Goal: Task Accomplishment & Management: Use online tool/utility

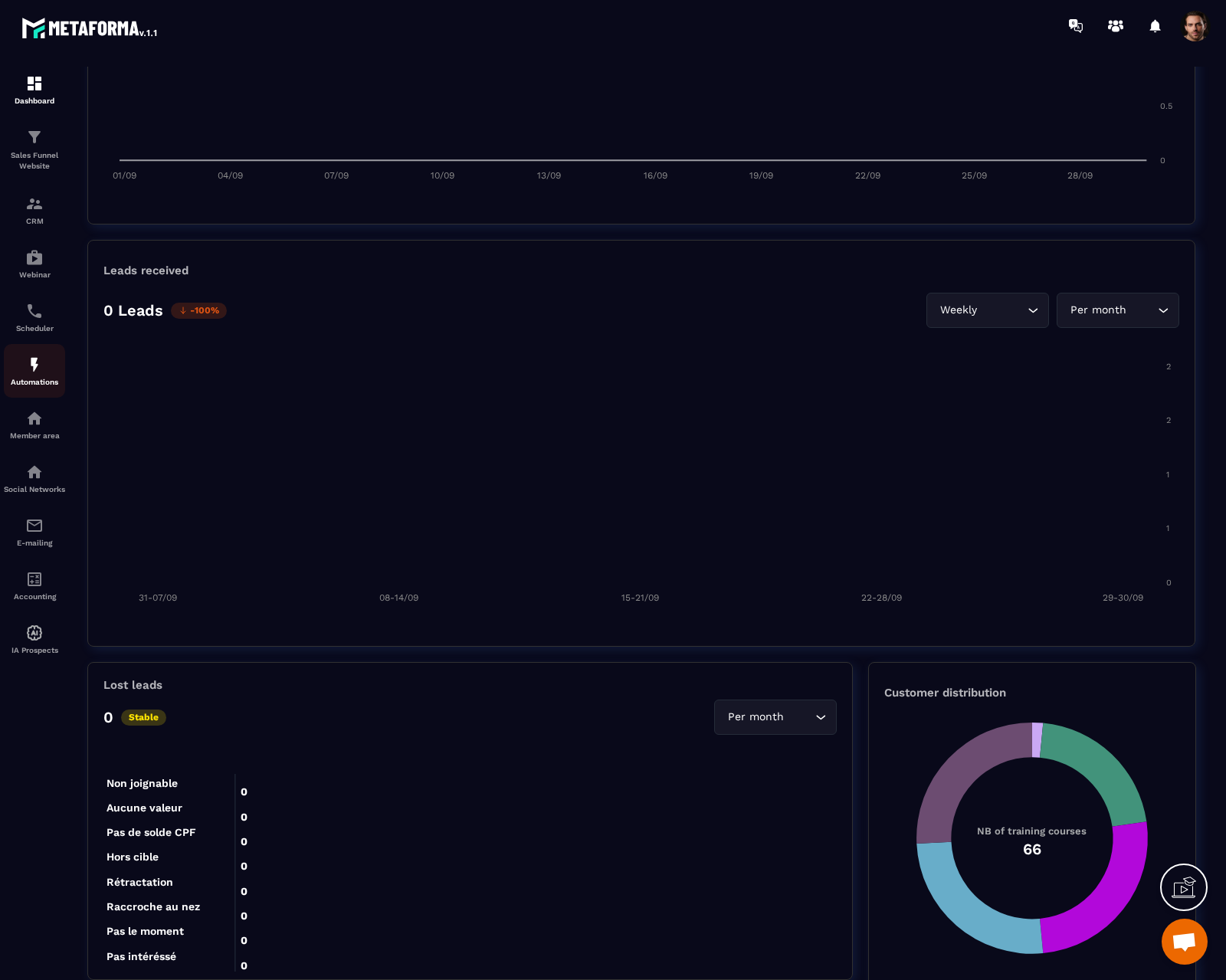
click at [26, 384] on p "Automations" at bounding box center [35, 382] width 61 height 9
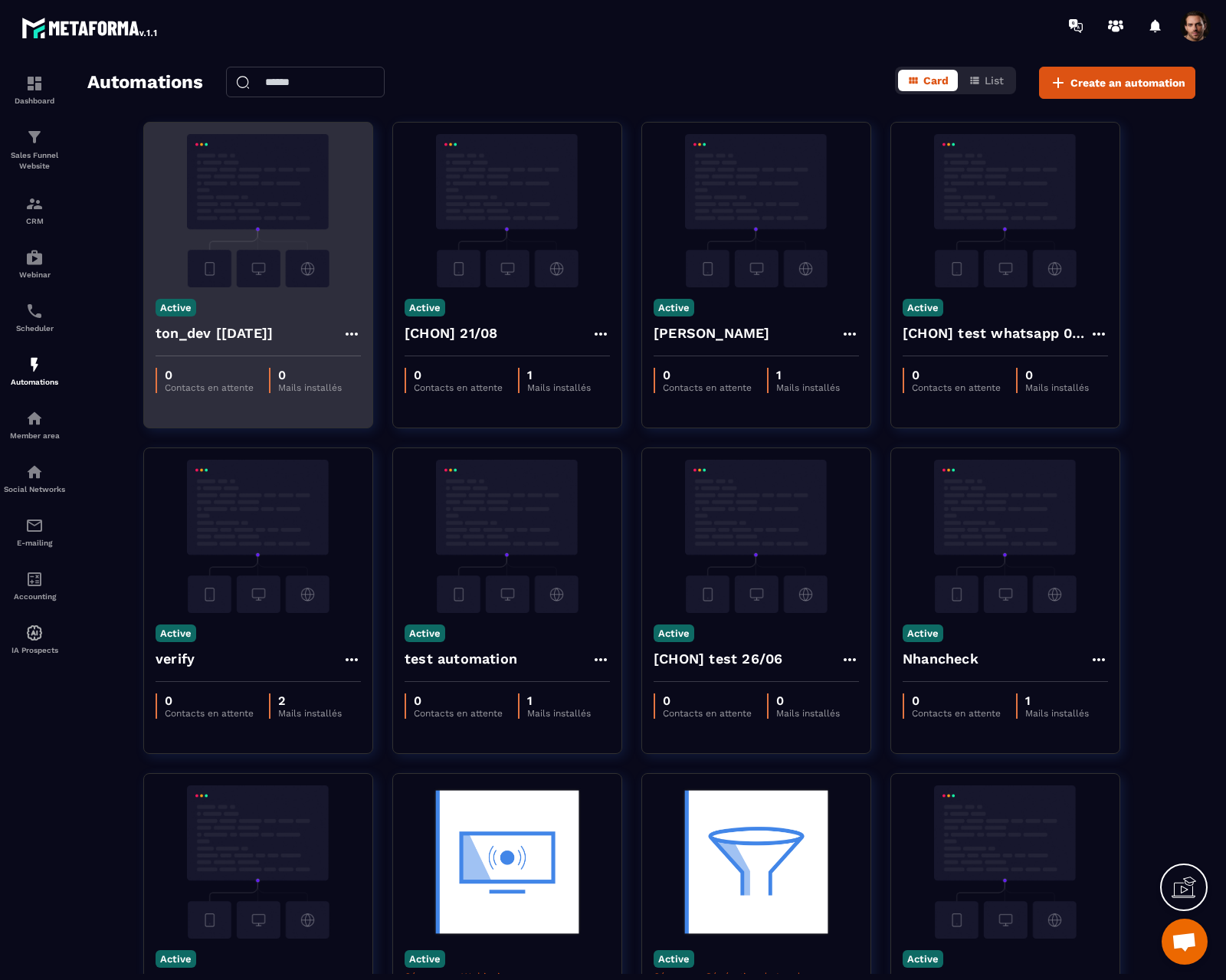
click at [269, 251] on img at bounding box center [258, 211] width 206 height 153
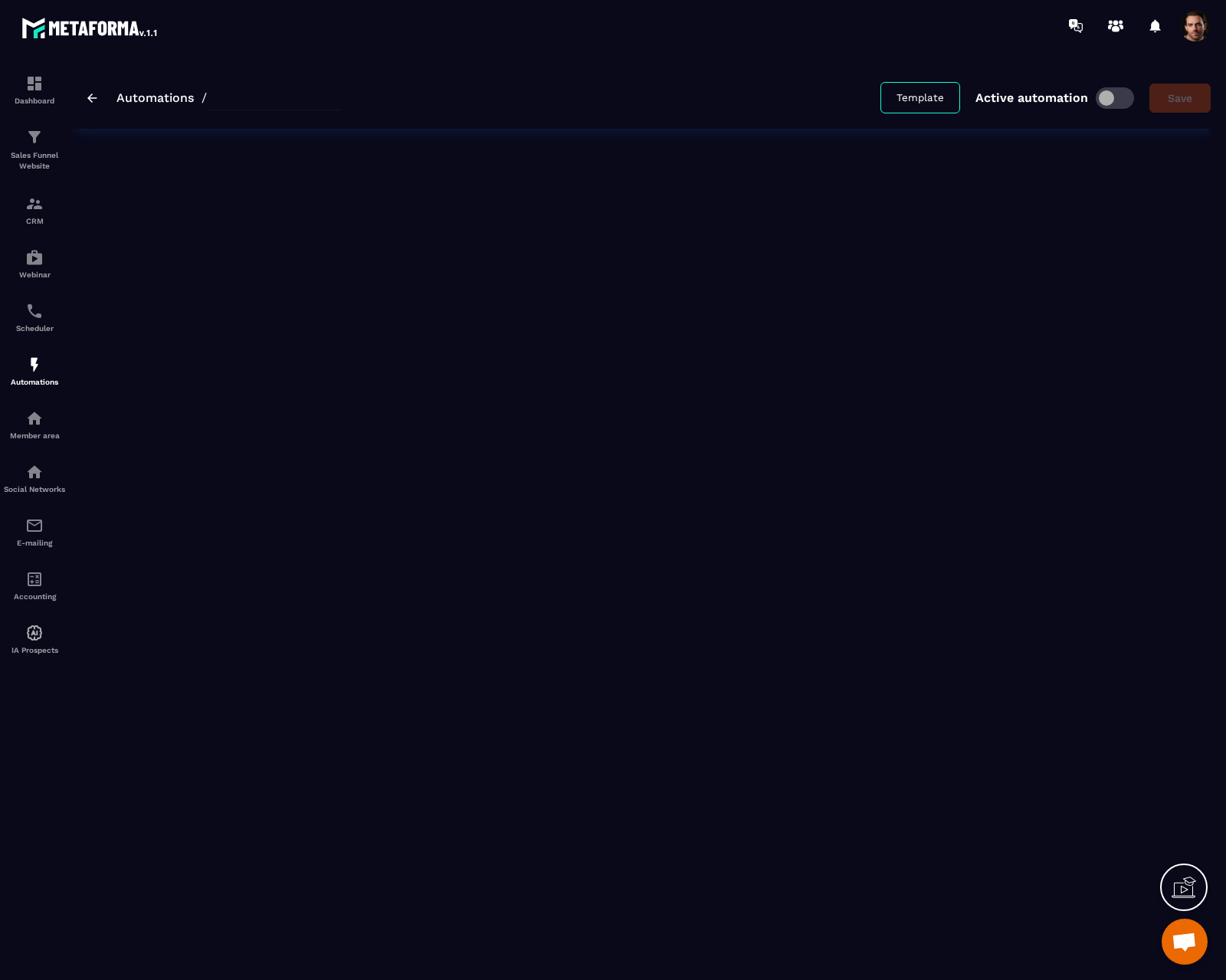
type input "**********"
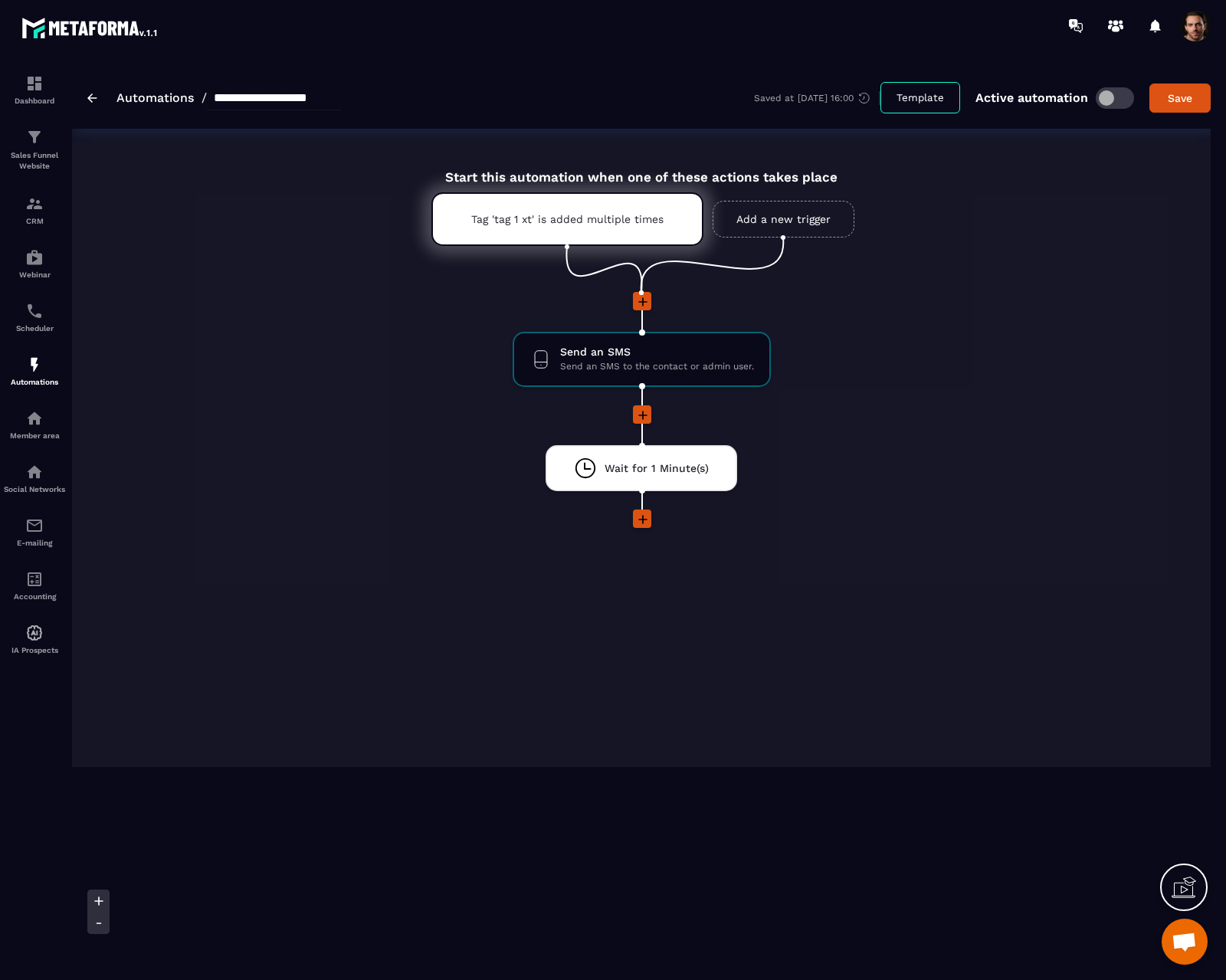
click at [643, 415] on icon at bounding box center [643, 414] width 9 height 9
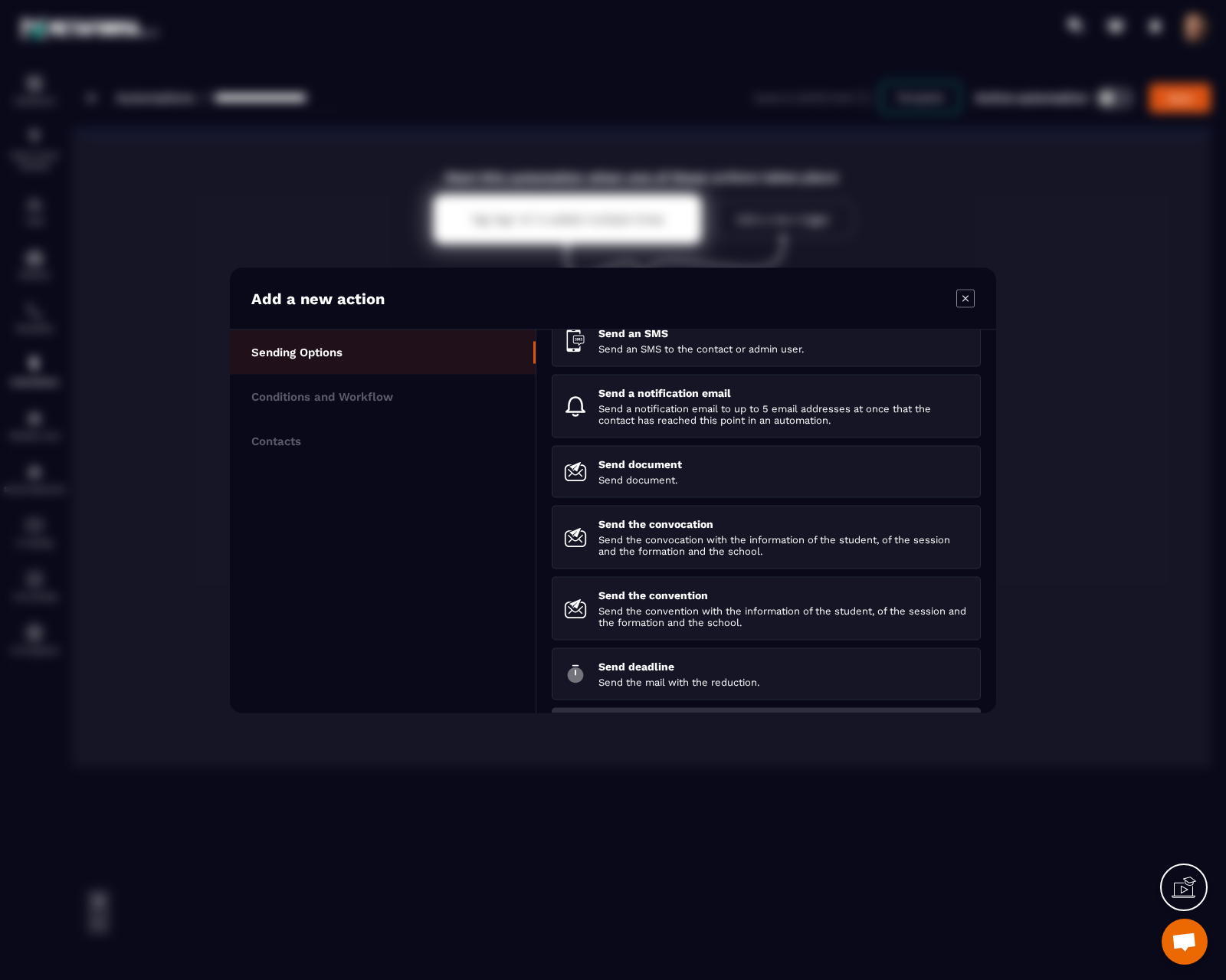
scroll to position [73, 0]
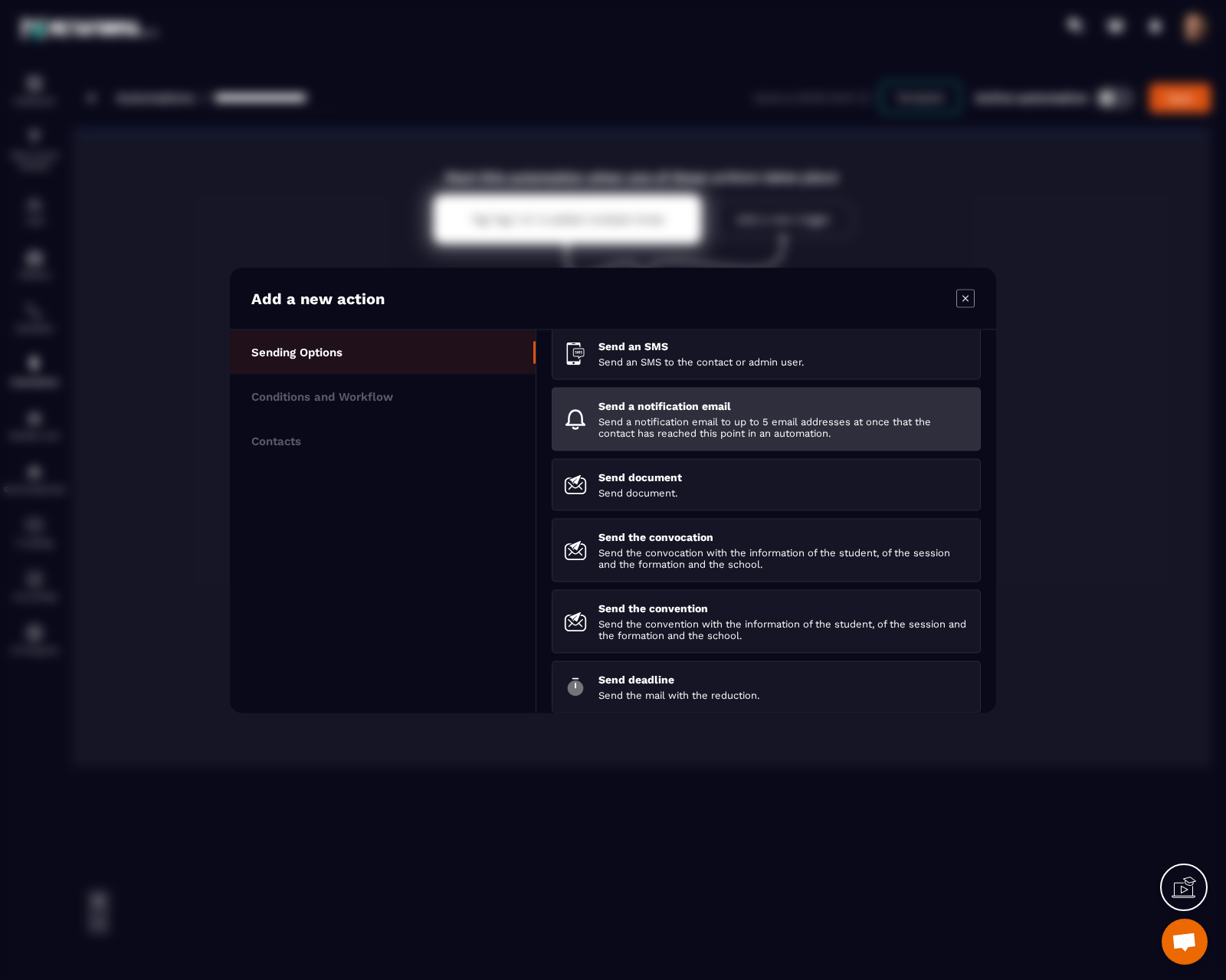
click at [732, 415] on p "Send a notification email to up to 5 email addresses at once that the contact h…" at bounding box center [783, 426] width 370 height 23
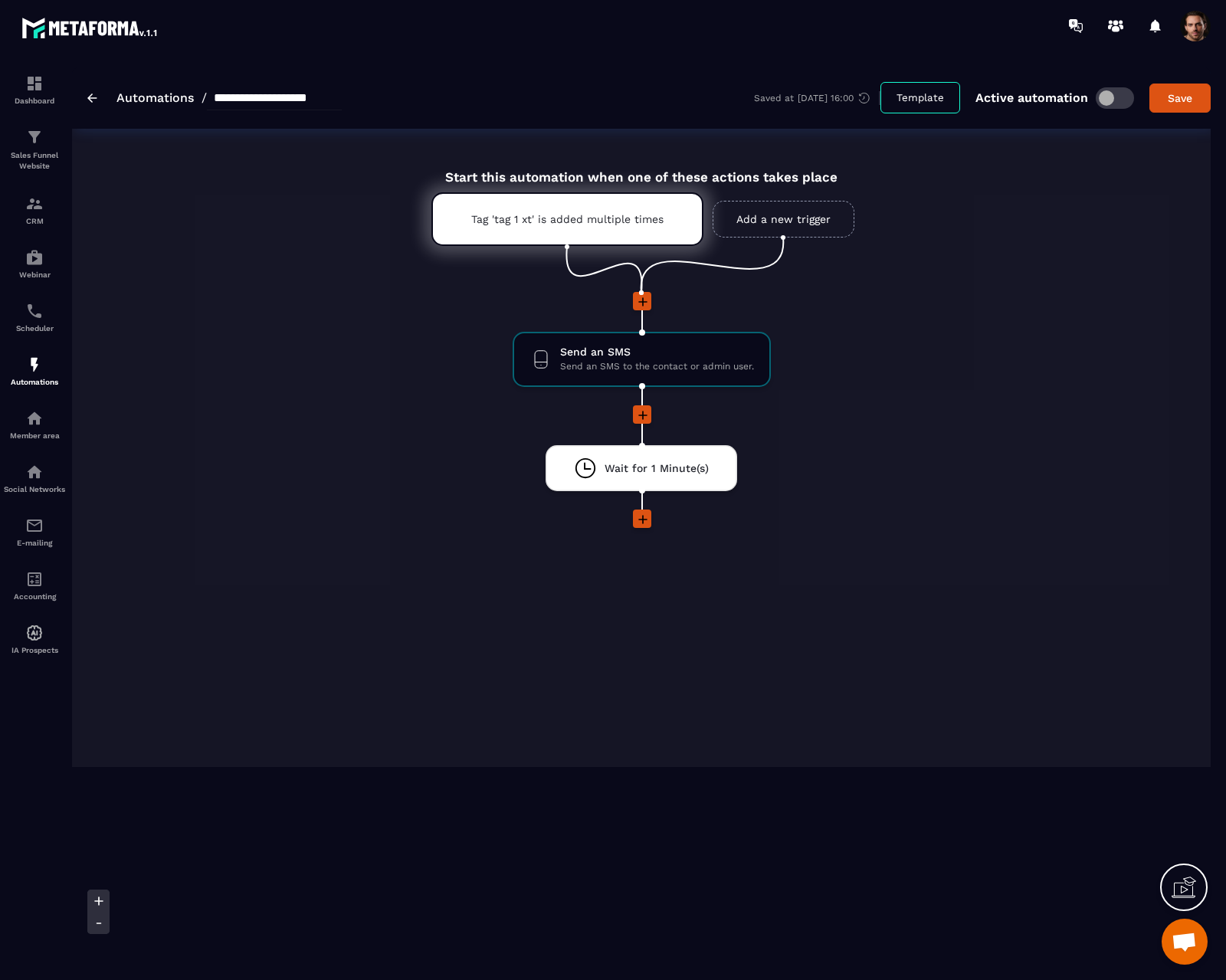
click at [641, 415] on icon at bounding box center [643, 414] width 9 height 9
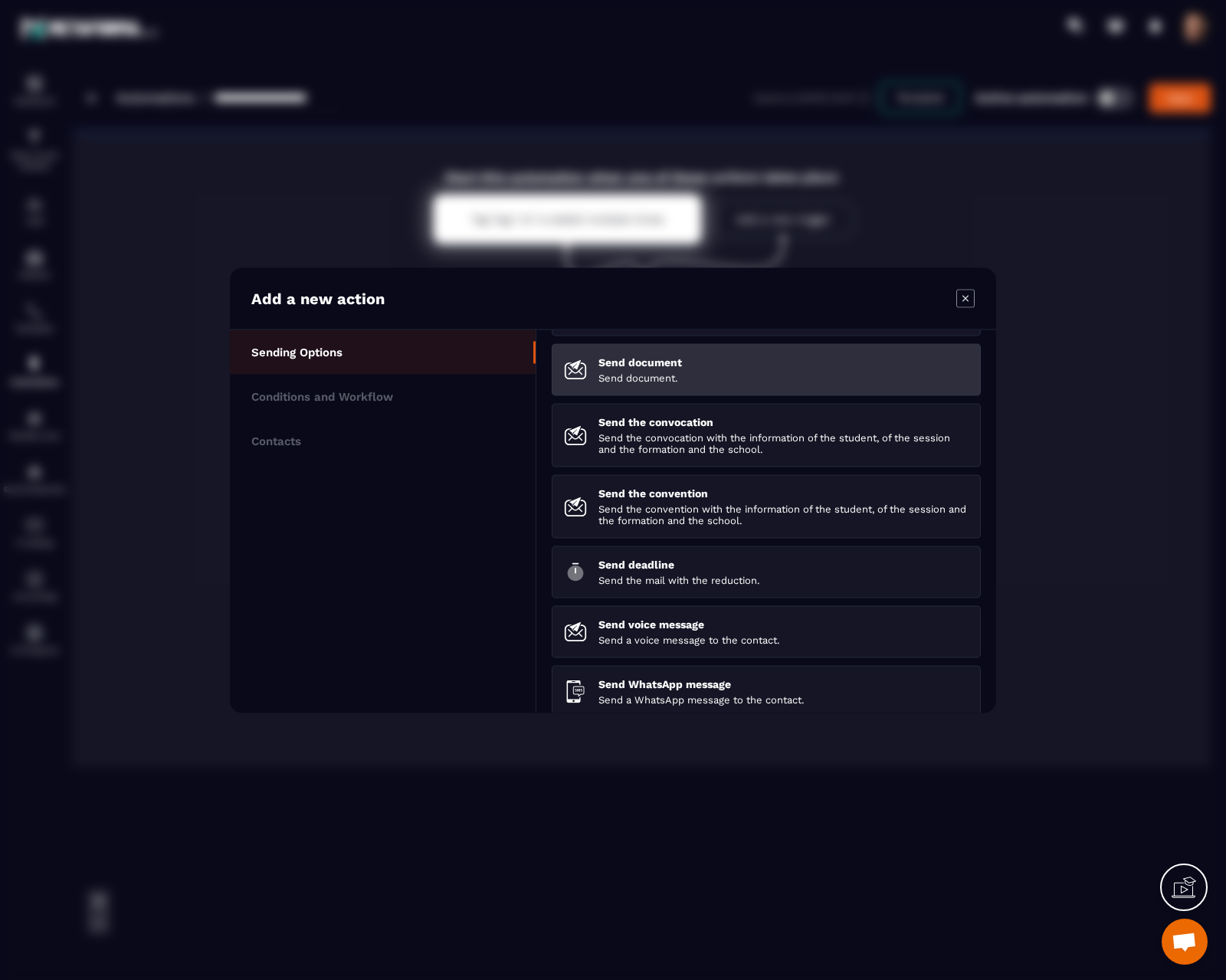
scroll to position [216, 0]
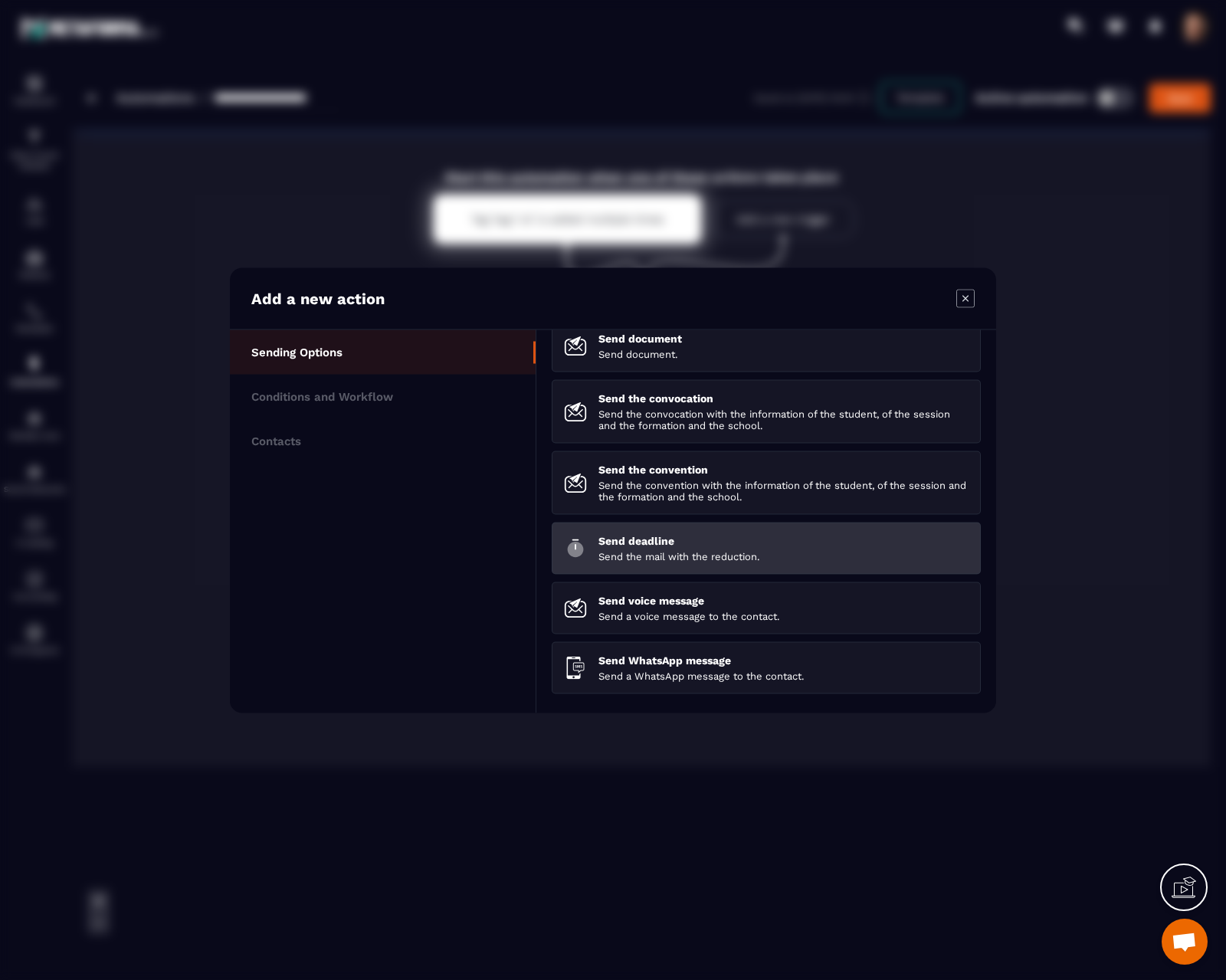
click at [707, 547] on div "Send deadline Send the mail with the reduction." at bounding box center [783, 548] width 370 height 28
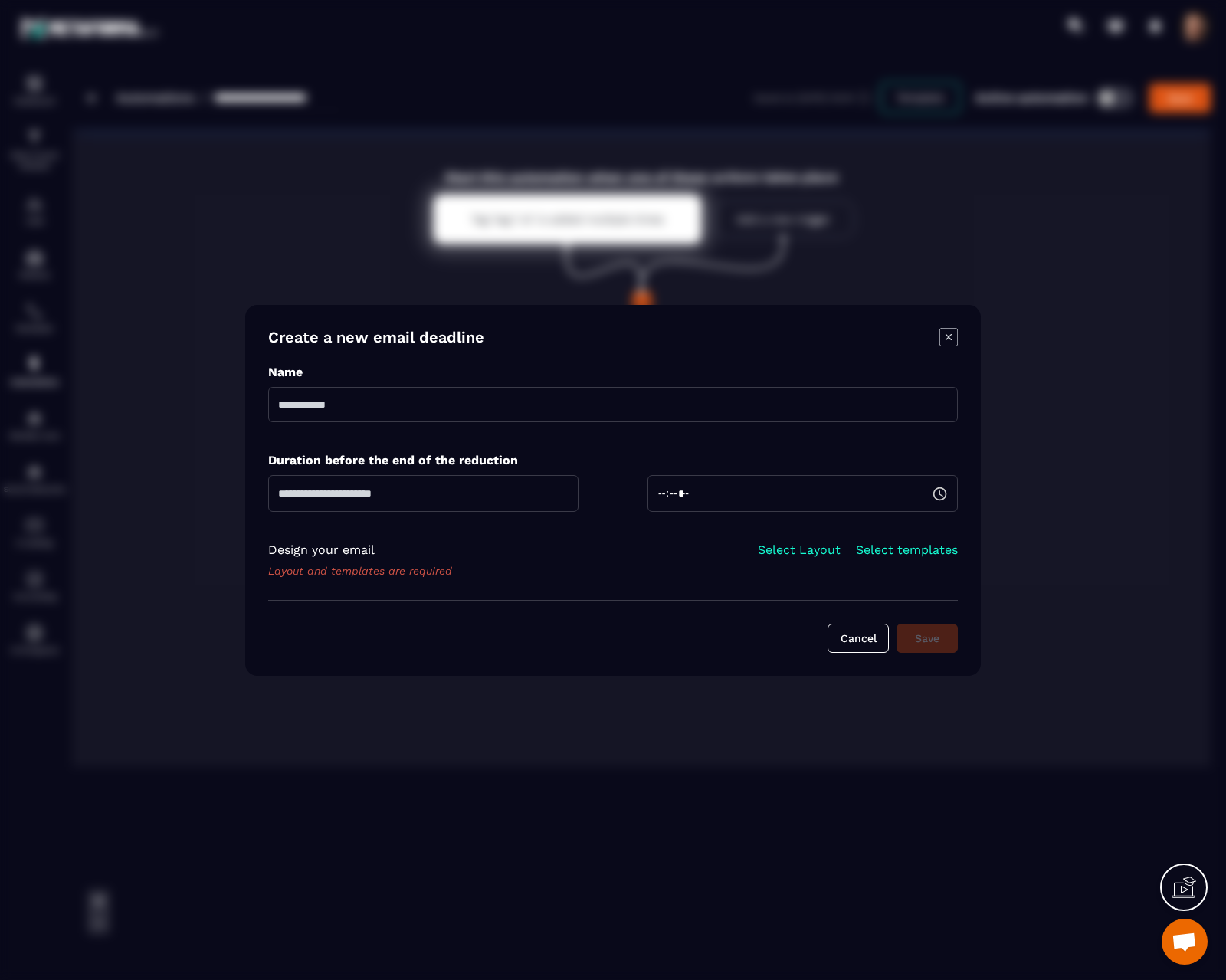
click at [955, 335] on icon "Modal window" at bounding box center [948, 337] width 19 height 19
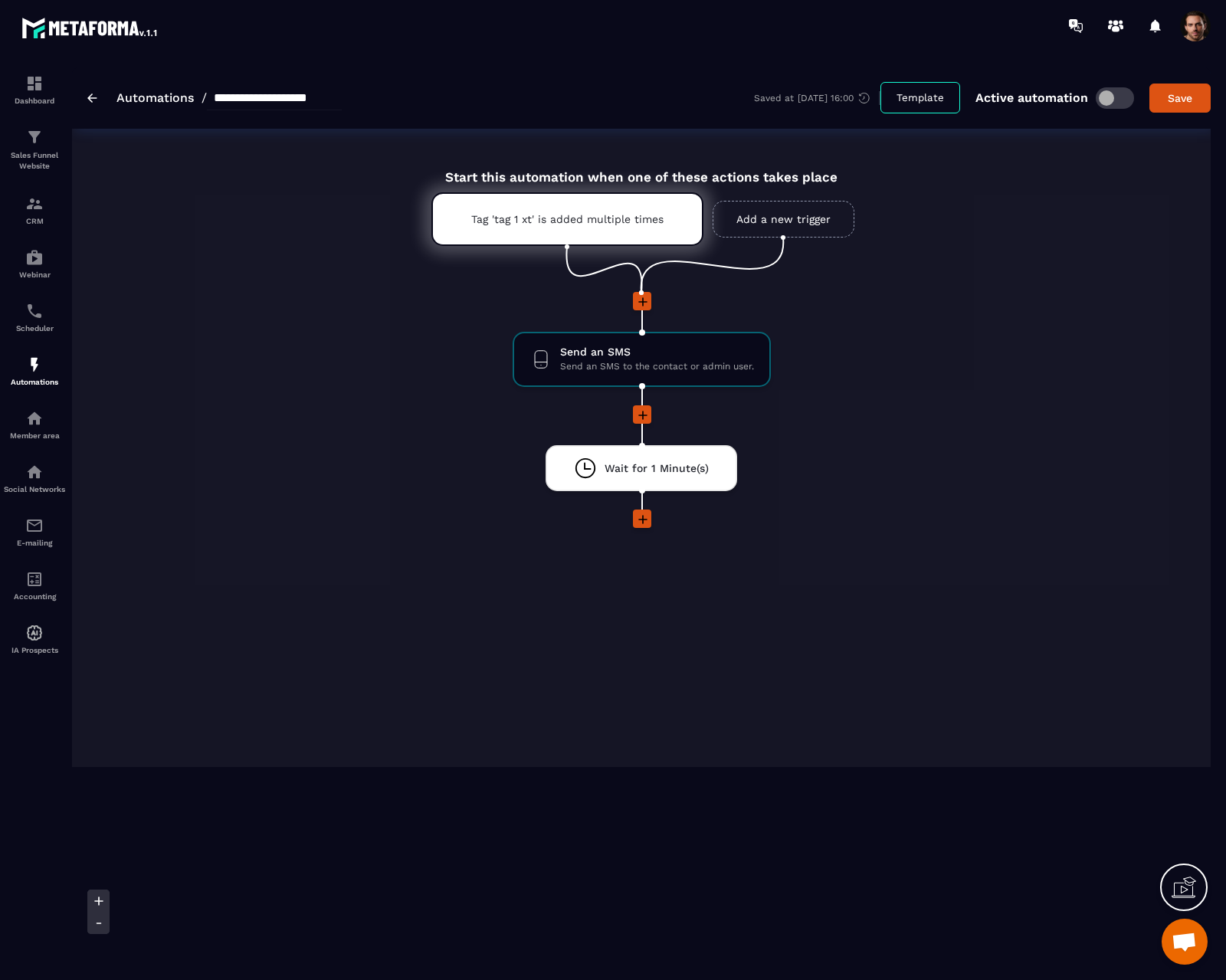
click at [643, 523] on icon at bounding box center [644, 520] width 16 height 16
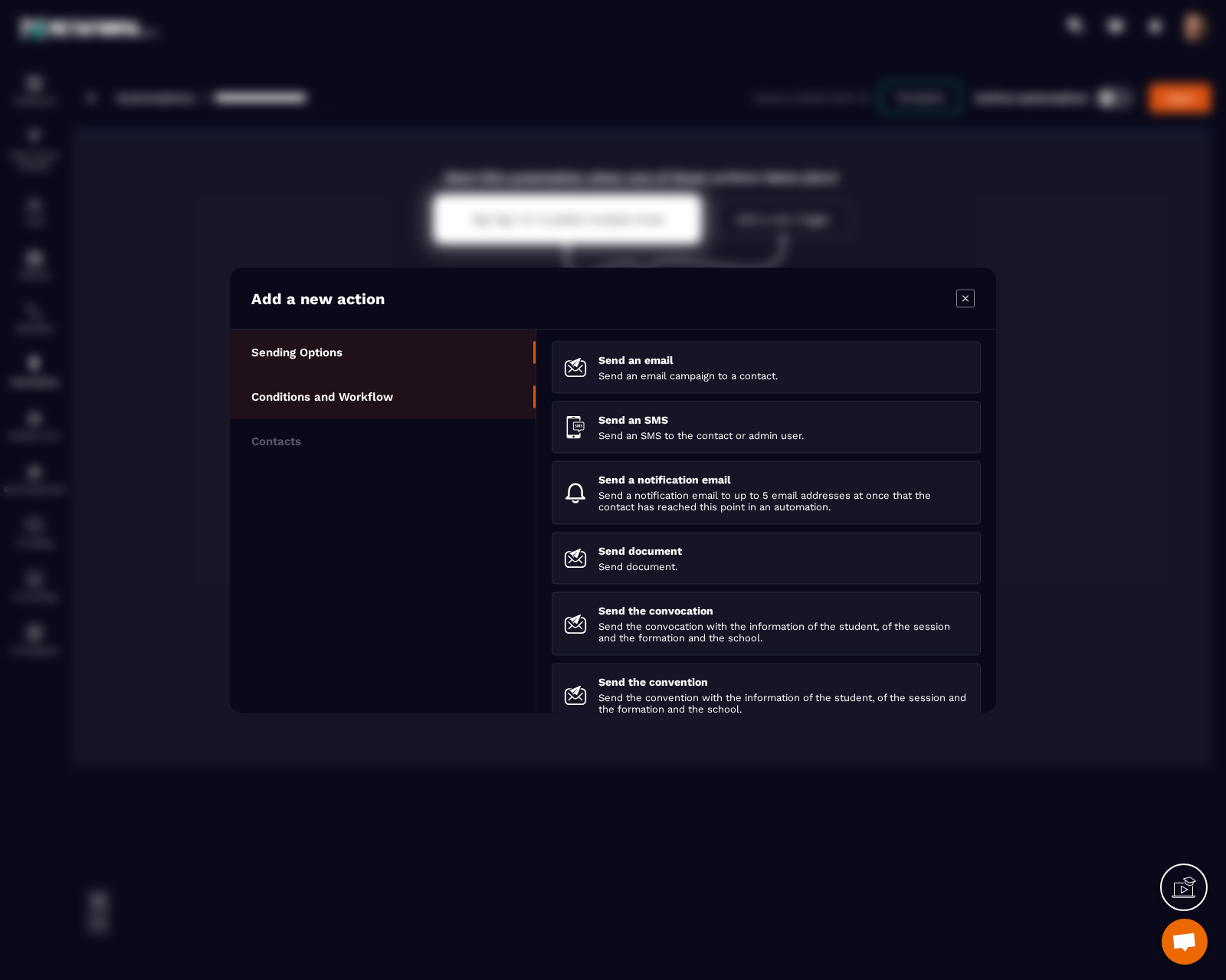
click at [425, 418] on li "Conditions and Workflow" at bounding box center [383, 440] width 306 height 45
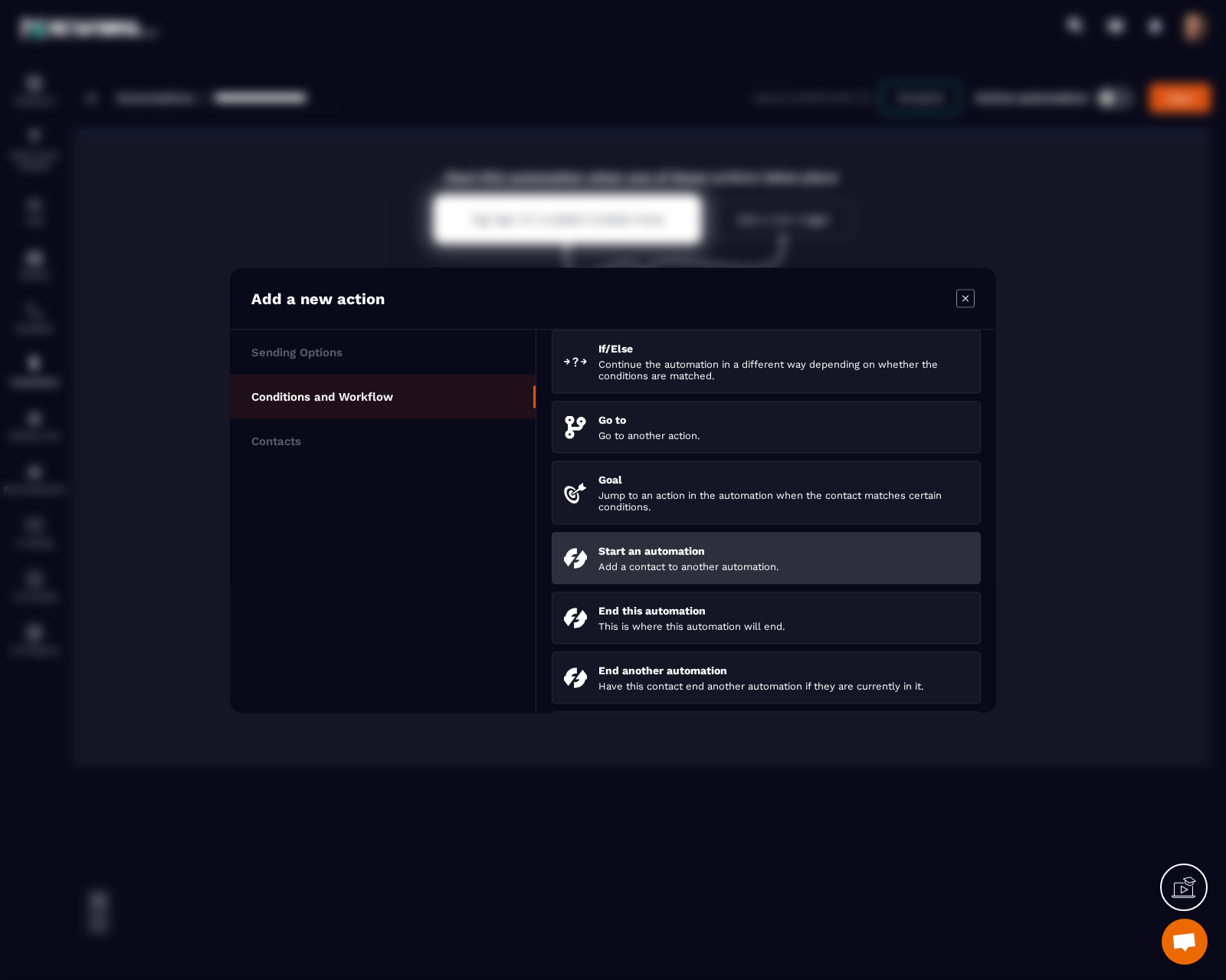
scroll to position [0, 0]
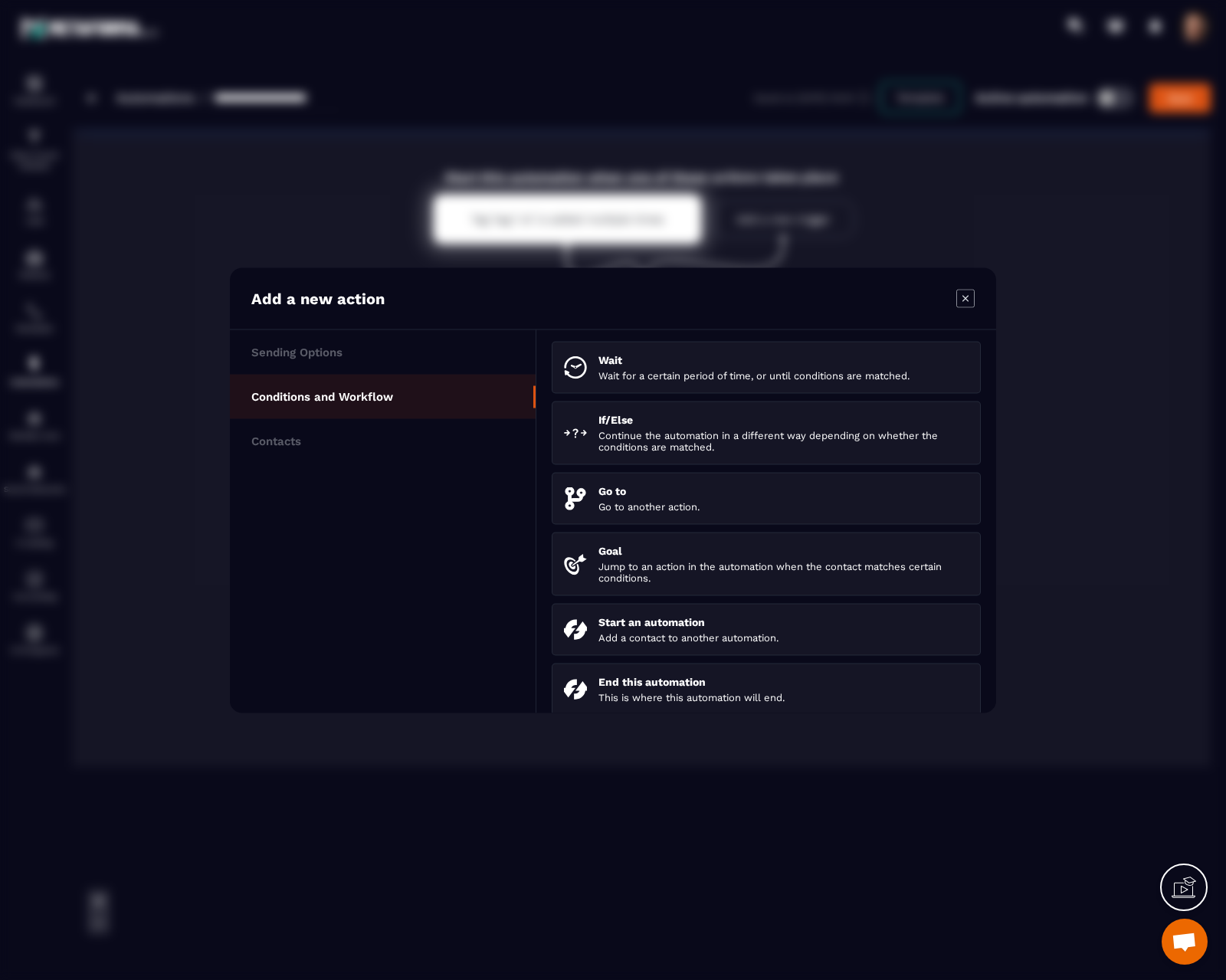
click at [965, 300] on icon "Modal window" at bounding box center [965, 298] width 19 height 19
